Goal: Task Accomplishment & Management: Use online tool/utility

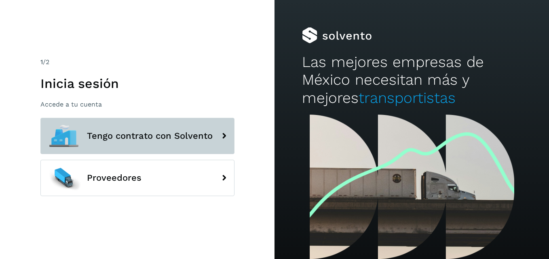
click at [162, 143] on button "Tengo contrato con Solvento" at bounding box center [137, 136] width 194 height 36
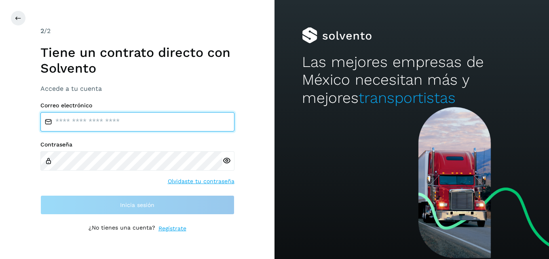
type input "**********"
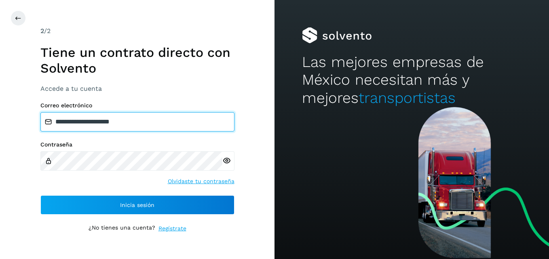
click at [95, 119] on input "**********" at bounding box center [137, 121] width 194 height 19
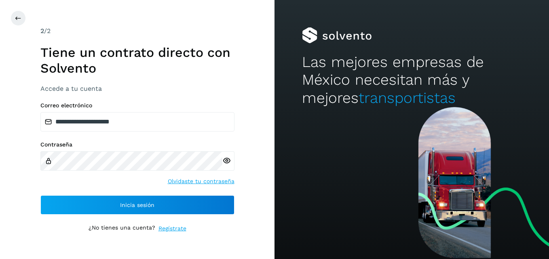
click at [151, 215] on div "**********" at bounding box center [137, 129] width 194 height 207
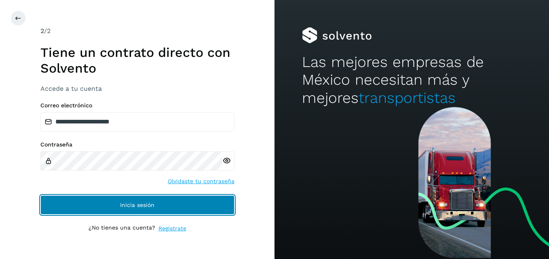
click at [143, 212] on button "Inicia sesión" at bounding box center [137, 205] width 194 height 19
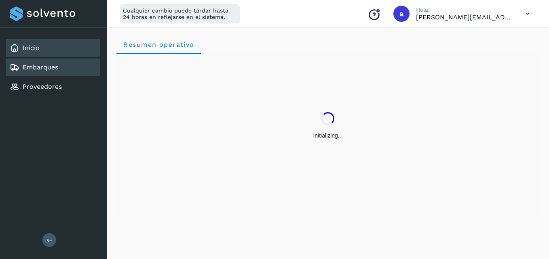
click at [40, 73] on div "Embarques" at bounding box center [53, 68] width 95 height 18
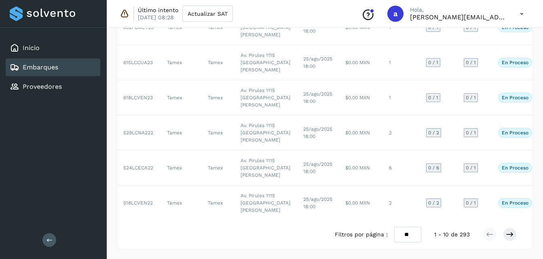
scroll to position [464, 0]
click at [508, 236] on icon at bounding box center [509, 235] width 8 height 8
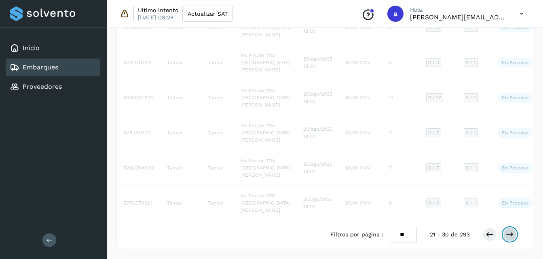
click at [508, 236] on icon at bounding box center [509, 235] width 8 height 8
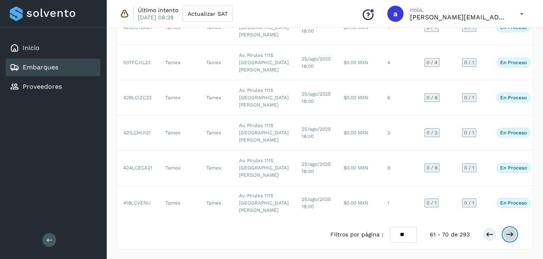
click at [508, 236] on icon at bounding box center [509, 235] width 8 height 8
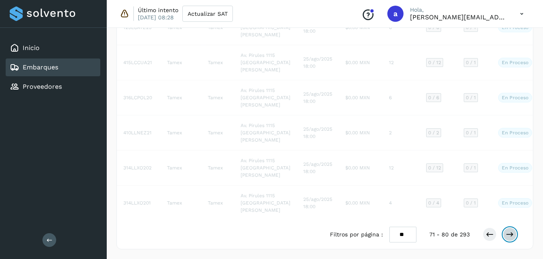
click at [508, 236] on icon at bounding box center [509, 235] width 8 height 8
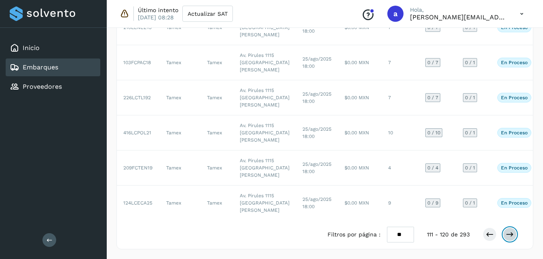
click at [508, 236] on icon at bounding box center [509, 235] width 8 height 8
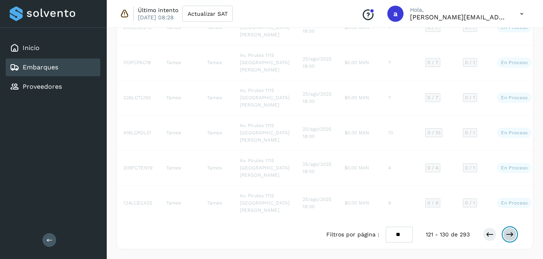
click at [508, 236] on icon at bounding box center [509, 235] width 8 height 8
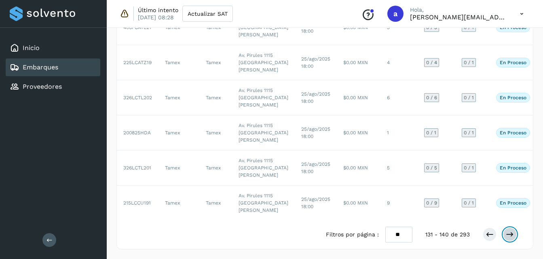
click at [508, 236] on icon at bounding box center [509, 235] width 8 height 8
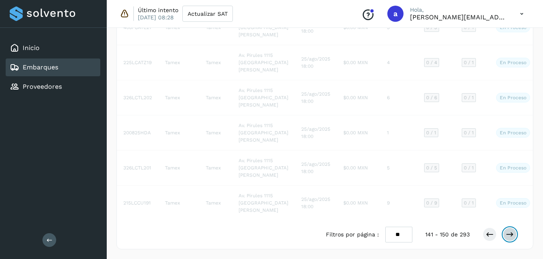
click at [508, 236] on icon at bounding box center [509, 235] width 8 height 8
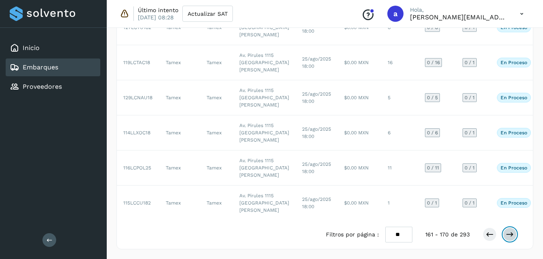
click at [508, 236] on icon at bounding box center [509, 235] width 8 height 8
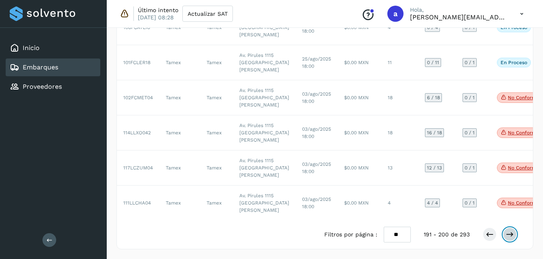
click at [508, 236] on icon at bounding box center [509, 235] width 8 height 8
click at [488, 236] on icon at bounding box center [489, 235] width 8 height 8
click at [485, 234] on button at bounding box center [489, 235] width 14 height 14
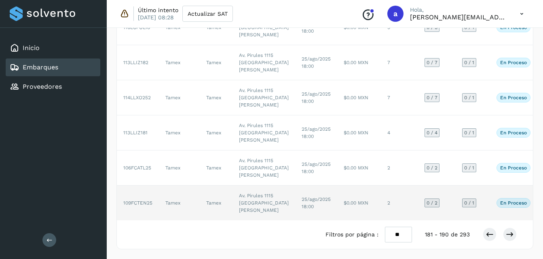
click at [163, 186] on td "Tamex" at bounding box center [179, 203] width 41 height 35
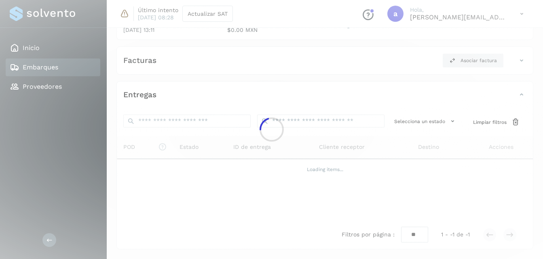
scroll to position [156, 0]
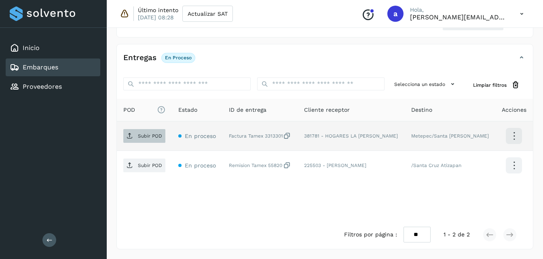
click at [143, 132] on span "Subir POD" at bounding box center [144, 136] width 42 height 13
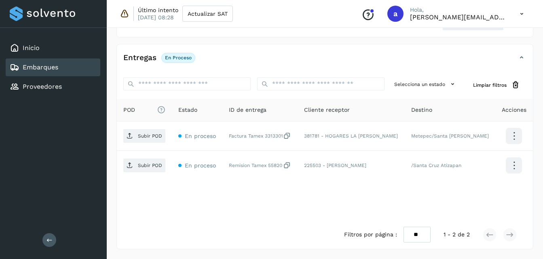
click at [518, 52] on div "Entregas En proceso" at bounding box center [325, 61] width 416 height 20
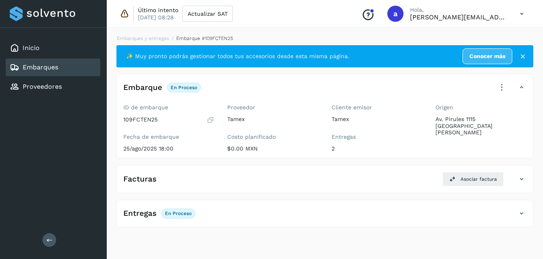
scroll to position [0, 0]
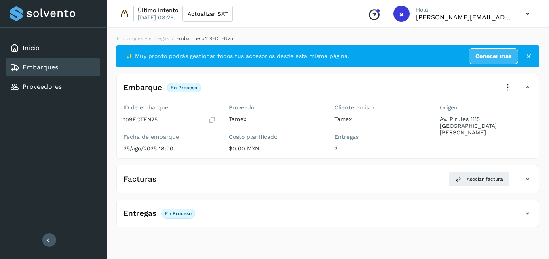
click at [529, 59] on icon at bounding box center [528, 57] width 8 height 8
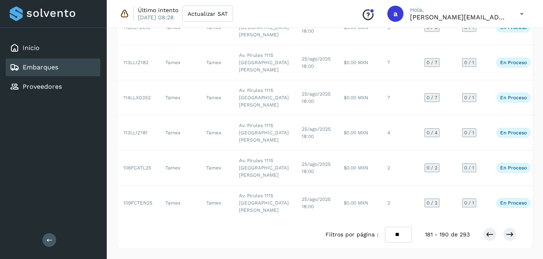
scroll to position [464, 0]
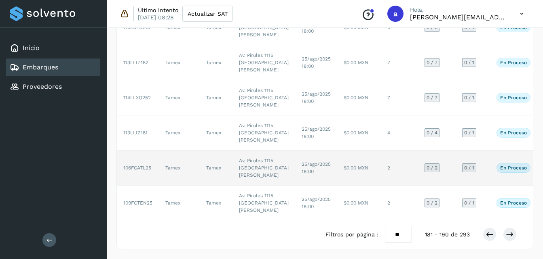
click at [237, 151] on td "Av. Pirules 1115 [GEOGRAPHIC_DATA][PERSON_NAME]" at bounding box center [263, 168] width 63 height 35
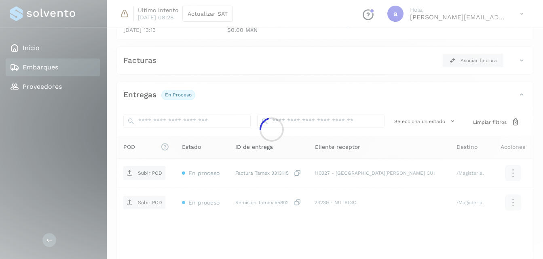
scroll to position [156, 0]
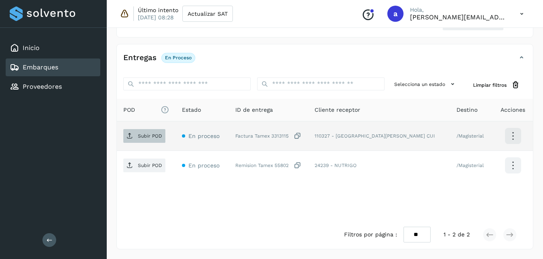
click at [140, 137] on p "Subir POD" at bounding box center [150, 136] width 24 height 6
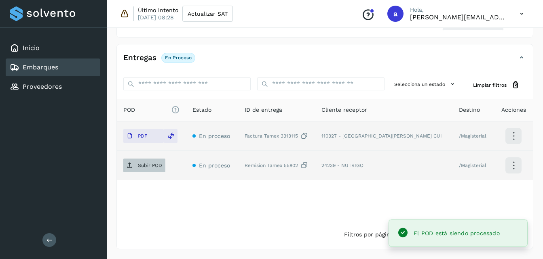
click at [152, 168] on p "Subir POD" at bounding box center [150, 166] width 24 height 6
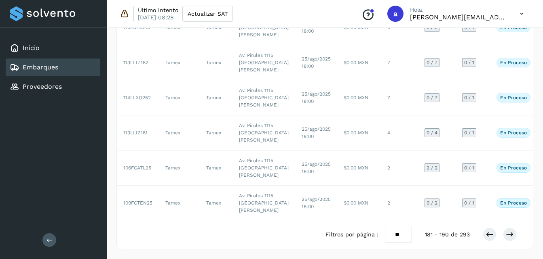
scroll to position [336, 0]
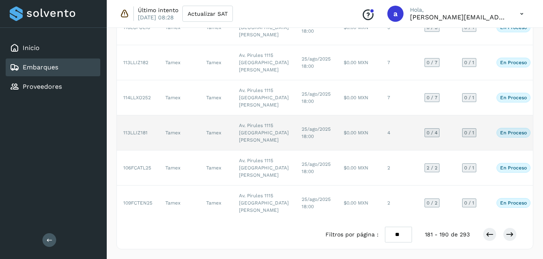
click at [235, 151] on td "Av. Pirules 1115 [GEOGRAPHIC_DATA][PERSON_NAME]" at bounding box center [263, 133] width 63 height 35
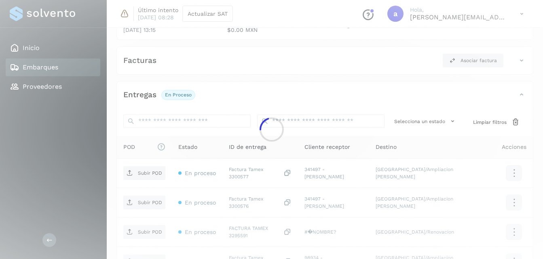
scroll to position [215, 0]
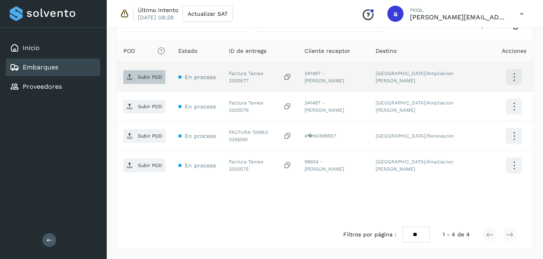
click at [146, 77] on p "Subir POD" at bounding box center [150, 77] width 24 height 6
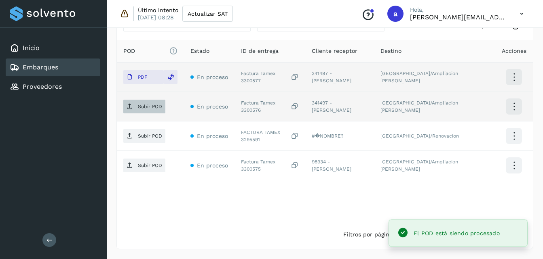
click at [147, 110] on span "Subir POD" at bounding box center [144, 106] width 42 height 13
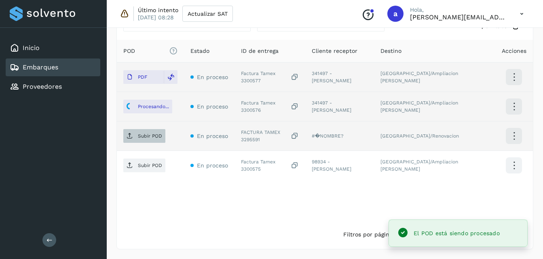
click at [142, 138] on p "Subir POD" at bounding box center [150, 136] width 24 height 6
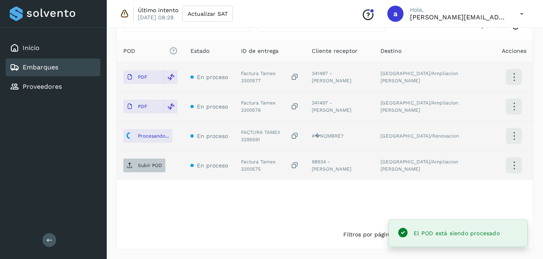
click at [147, 166] on p "Subir POD" at bounding box center [150, 166] width 24 height 6
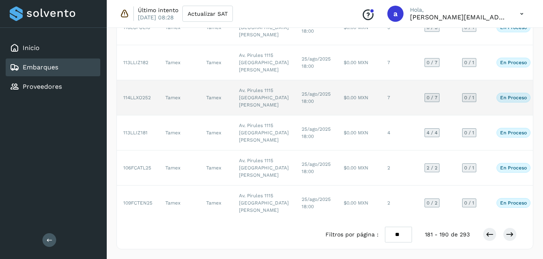
click at [257, 116] on td "Av. Pirules 1115 [GEOGRAPHIC_DATA][PERSON_NAME]" at bounding box center [263, 97] width 63 height 35
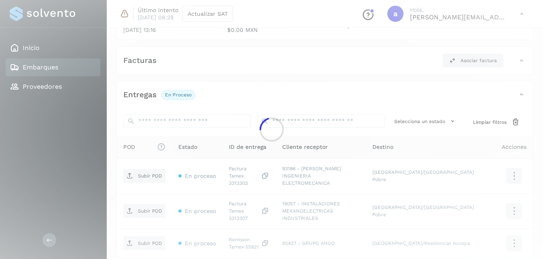
scroll to position [303, 0]
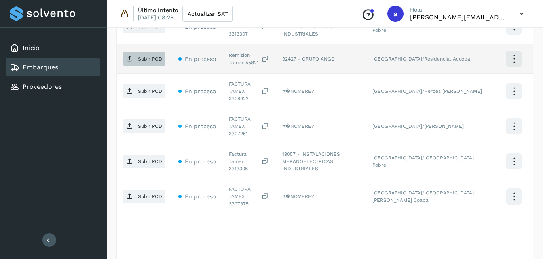
click at [149, 56] on p "Subir POD" at bounding box center [150, 59] width 24 height 6
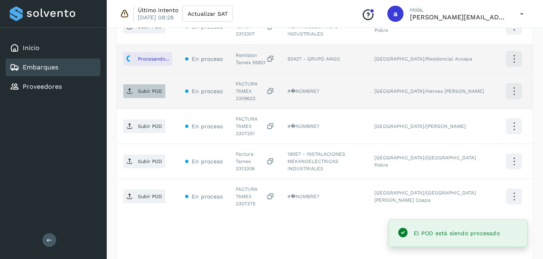
click at [135, 85] on span "Subir POD" at bounding box center [144, 91] width 42 height 13
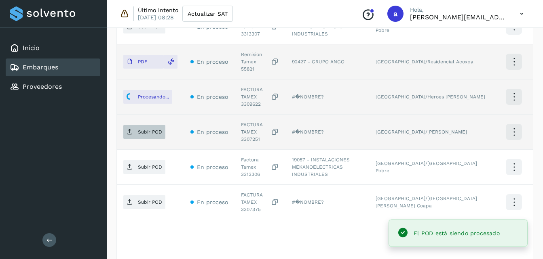
click at [154, 126] on span "Subir POD" at bounding box center [144, 132] width 42 height 13
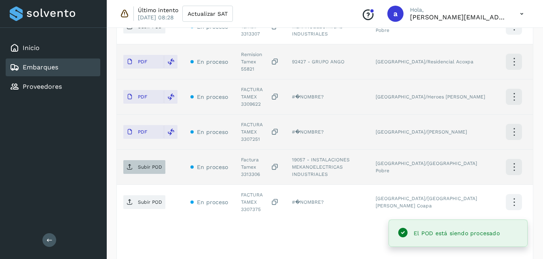
click at [151, 161] on span "Subir POD" at bounding box center [144, 167] width 42 height 13
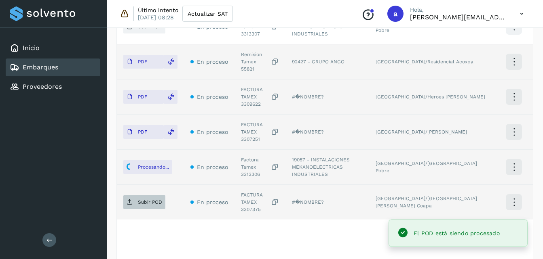
click at [152, 200] on p "Subir POD" at bounding box center [150, 203] width 24 height 6
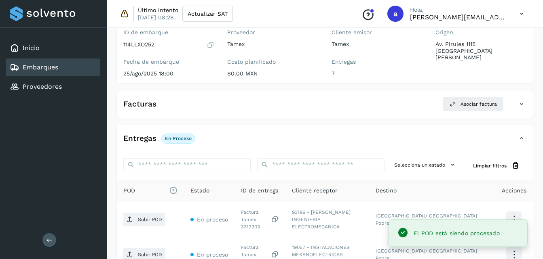
scroll to position [64, 0]
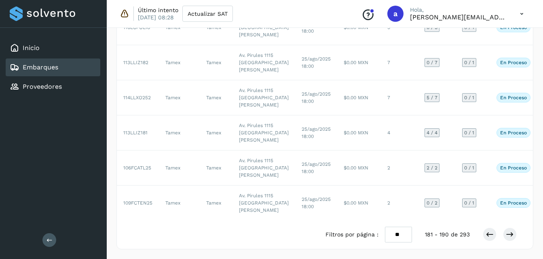
scroll to position [323, 0]
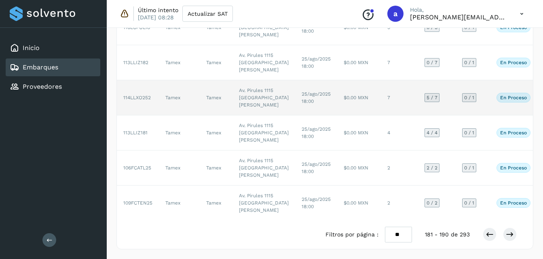
click at [192, 116] on td "Tamex" at bounding box center [179, 97] width 41 height 35
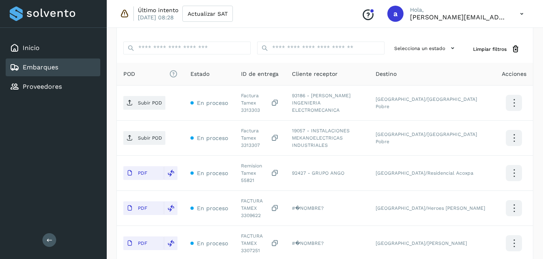
scroll to position [175, 0]
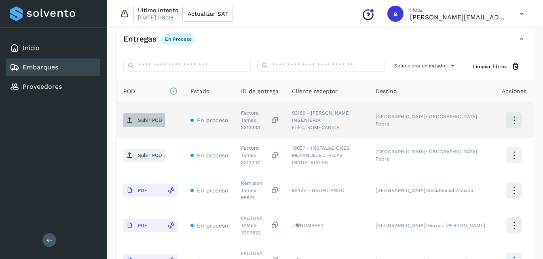
click at [148, 119] on p "Subir POD" at bounding box center [150, 121] width 24 height 6
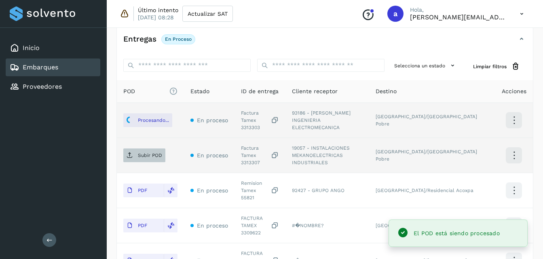
click at [150, 153] on p "Subir POD" at bounding box center [150, 156] width 24 height 6
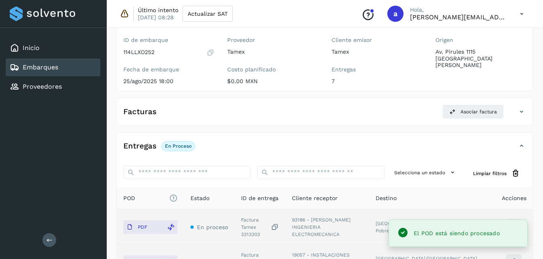
scroll to position [63, 0]
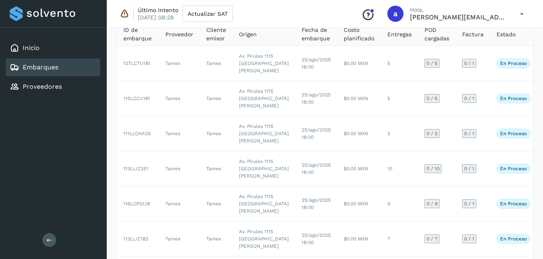
scroll to position [323, 0]
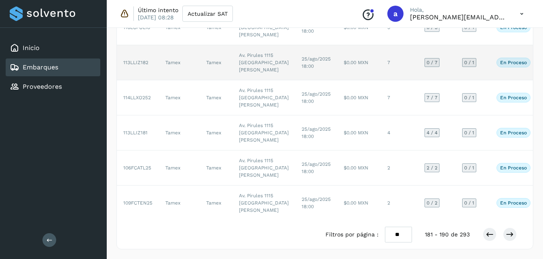
click at [253, 80] on td "Av. Pirules 1115 [GEOGRAPHIC_DATA][PERSON_NAME]" at bounding box center [263, 62] width 63 height 35
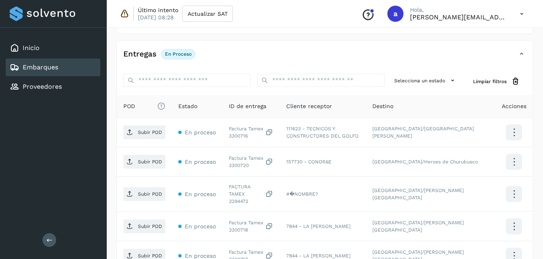
scroll to position [138, 0]
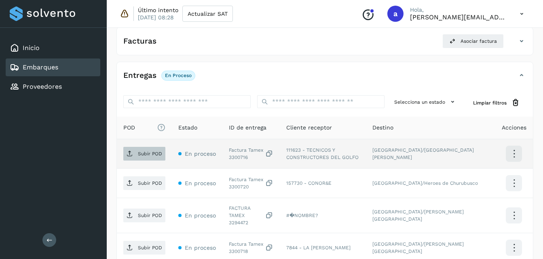
click at [126, 156] on span "Subir POD" at bounding box center [144, 153] width 42 height 13
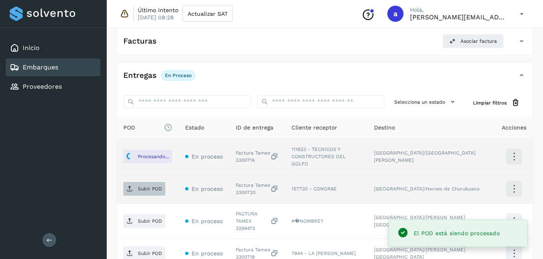
click at [152, 186] on p "Subir POD" at bounding box center [150, 189] width 24 height 6
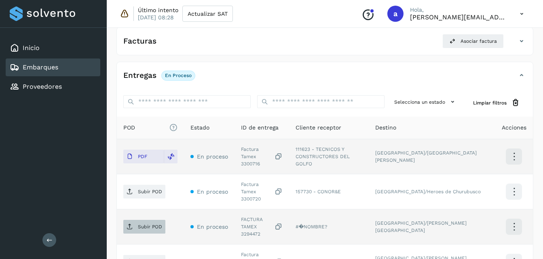
click at [156, 224] on p "Subir POD" at bounding box center [150, 227] width 24 height 6
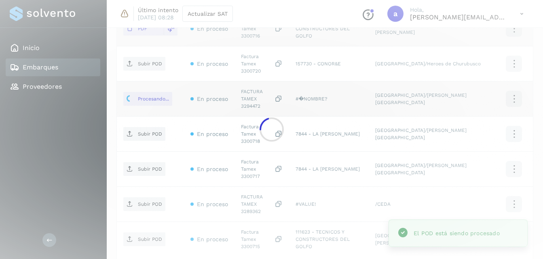
scroll to position [274, 0]
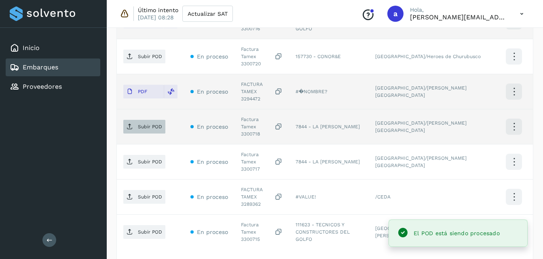
click at [145, 120] on span "Subir POD" at bounding box center [144, 126] width 42 height 13
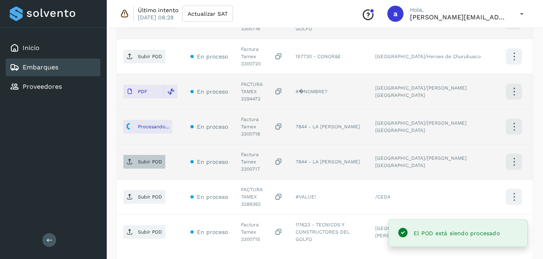
click at [145, 159] on p "Subir POD" at bounding box center [150, 162] width 24 height 6
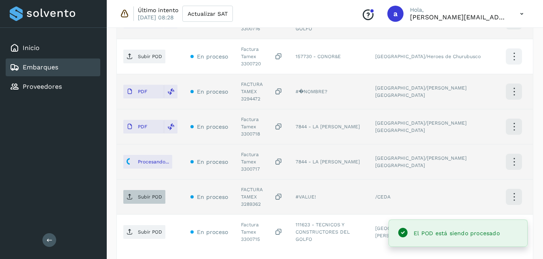
click at [147, 194] on p "Subir POD" at bounding box center [150, 197] width 24 height 6
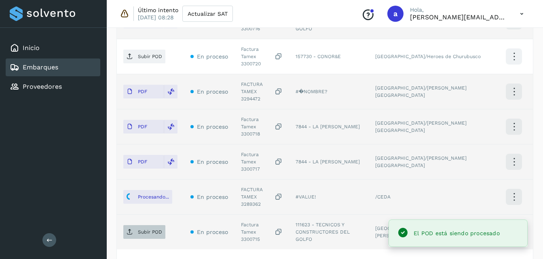
click at [147, 226] on span "Subir POD" at bounding box center [144, 232] width 42 height 13
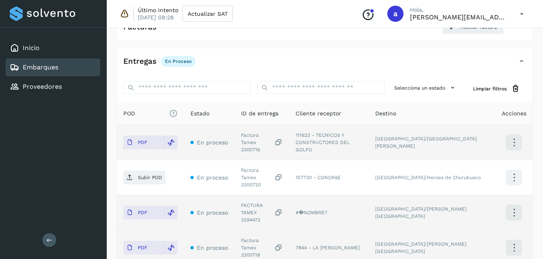
scroll to position [88, 0]
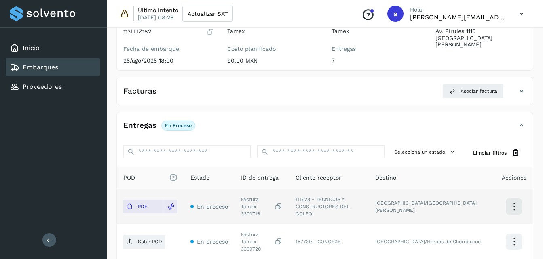
scroll to position [323, 0]
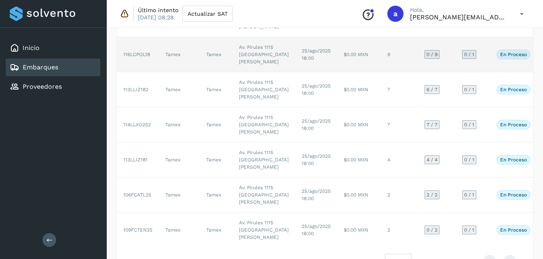
click at [256, 72] on td "Av. Pirules 1115 [GEOGRAPHIC_DATA][PERSON_NAME]" at bounding box center [263, 54] width 63 height 35
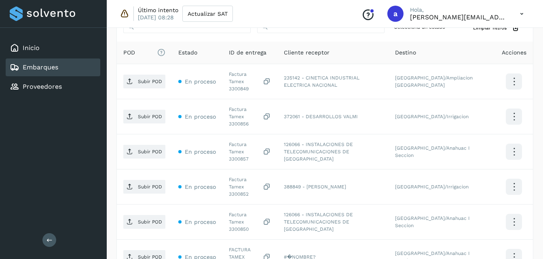
scroll to position [200, 0]
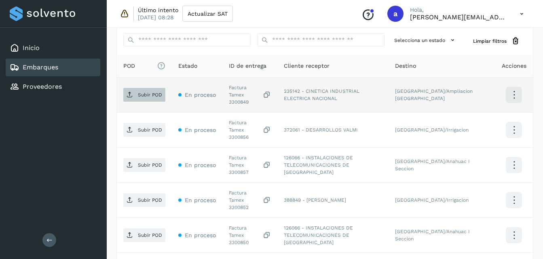
click at [143, 94] on p "Subir POD" at bounding box center [150, 95] width 24 height 6
